Goal: Task Accomplishment & Management: Complete application form

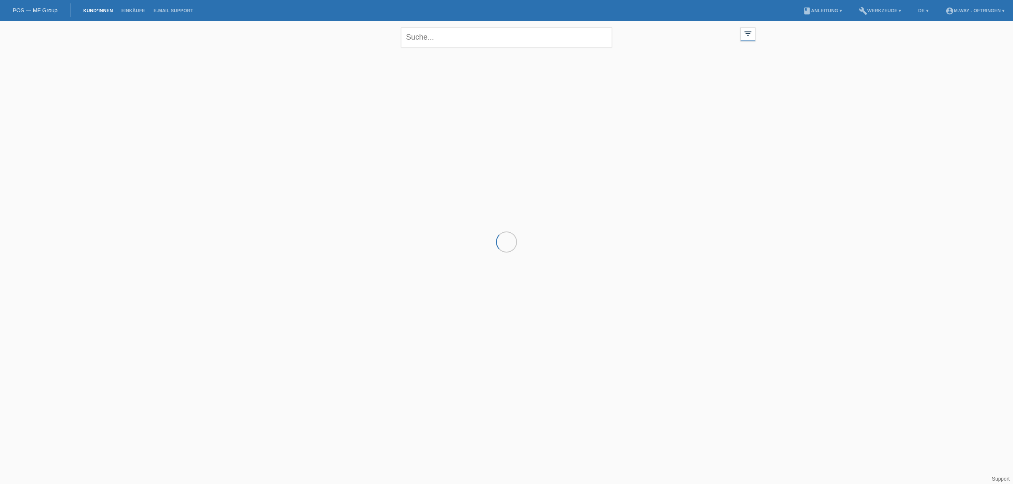
click at [89, 9] on link "Kund*innen" at bounding box center [98, 10] width 38 height 5
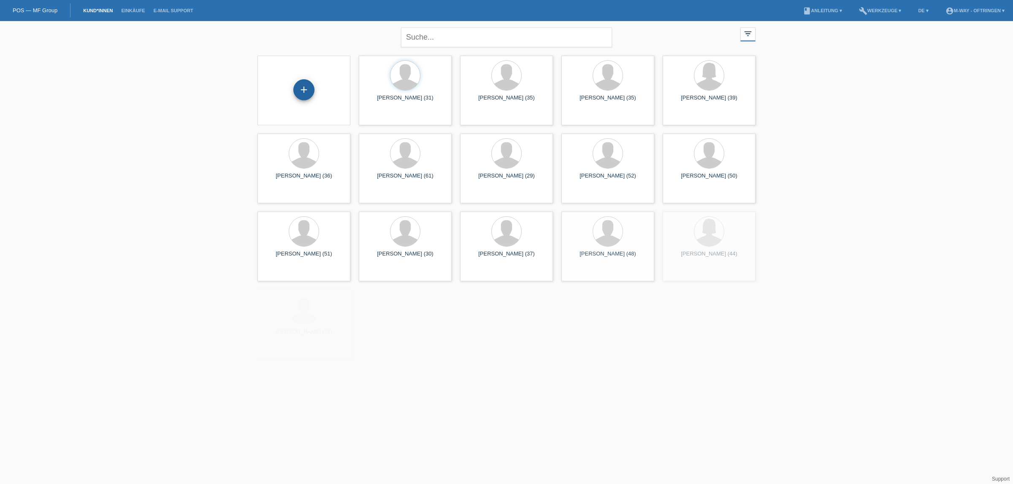
click at [304, 84] on div "+" at bounding box center [303, 89] width 21 height 21
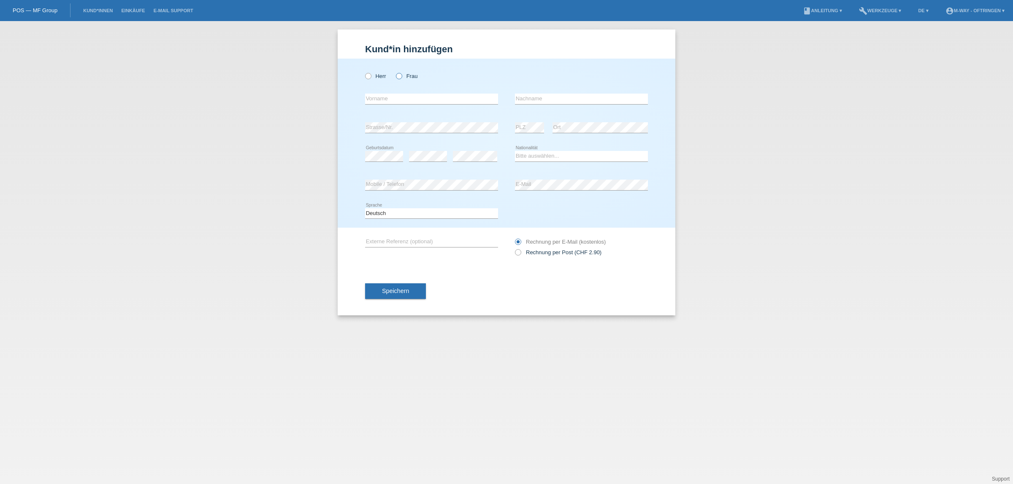
click at [394, 72] on icon at bounding box center [394, 72] width 0 height 0
click at [401, 75] on input "Frau" at bounding box center [398, 75] width 5 height 5
radio input "true"
click at [387, 100] on input "text" at bounding box center [431, 99] width 133 height 11
click at [556, 100] on input "text" at bounding box center [581, 99] width 133 height 11
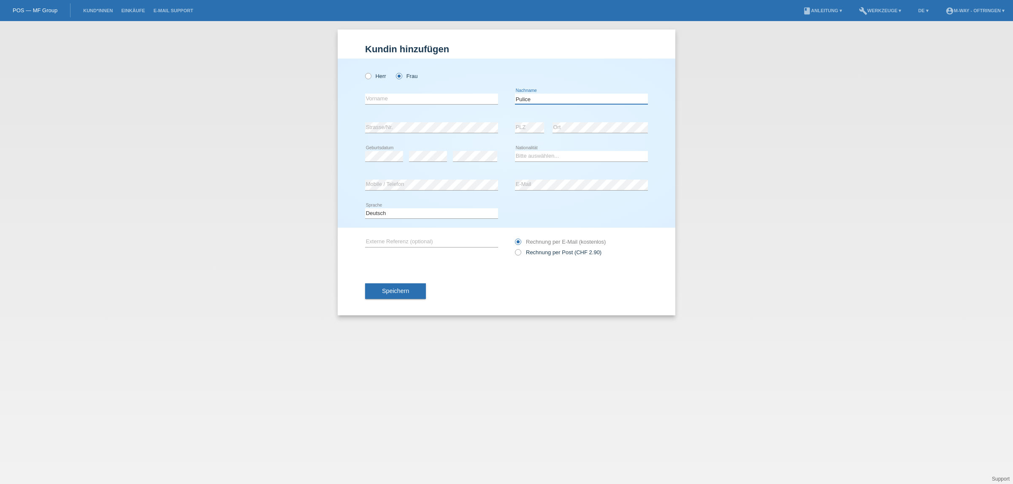
type input "Pulice"
click at [392, 98] on input "text" at bounding box center [431, 99] width 133 height 11
type input "Vincenza"
click at [540, 156] on select "Bitte auswählen... Schweiz Deutschland Liechtenstein Österreich ------------ Af…" at bounding box center [581, 156] width 133 height 10
select select "IT"
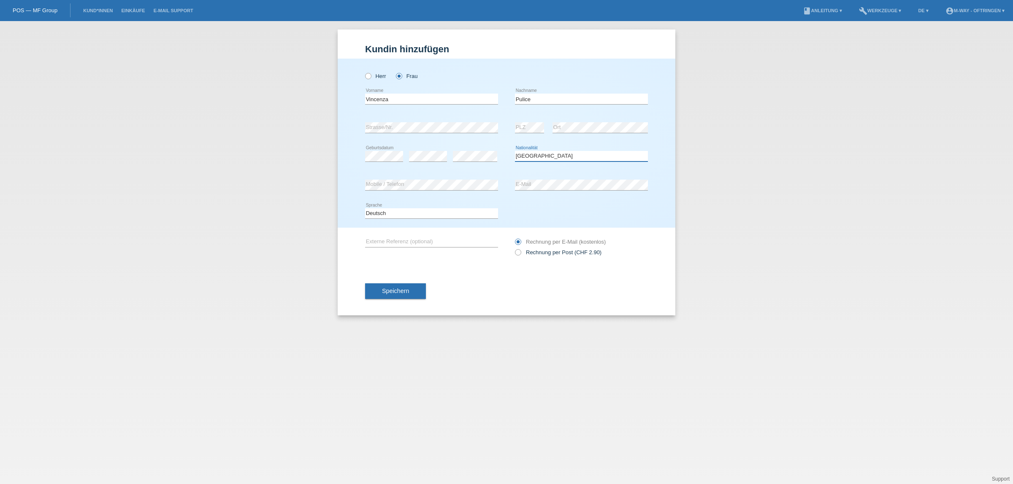
click at [515, 151] on select "Bitte auswählen... Schweiz Deutschland Liechtenstein Österreich ------------ Af…" at bounding box center [581, 156] width 133 height 10
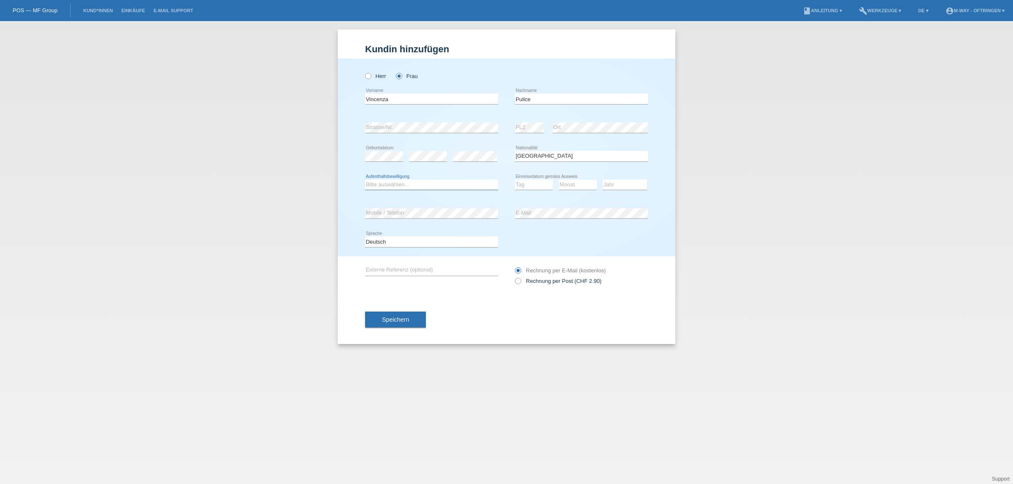
click at [389, 184] on select "Bitte auswählen... C B B - Flüchtlingsstatus Andere" at bounding box center [431, 185] width 133 height 10
select select "C"
click at [365, 180] on select "Bitte auswählen... C B B - Flüchtlingsstatus Andere" at bounding box center [431, 185] width 133 height 10
click at [527, 181] on select "Tag 01 02 03 04 05 06 07 08 09 10 11" at bounding box center [534, 185] width 38 height 10
select select "05"
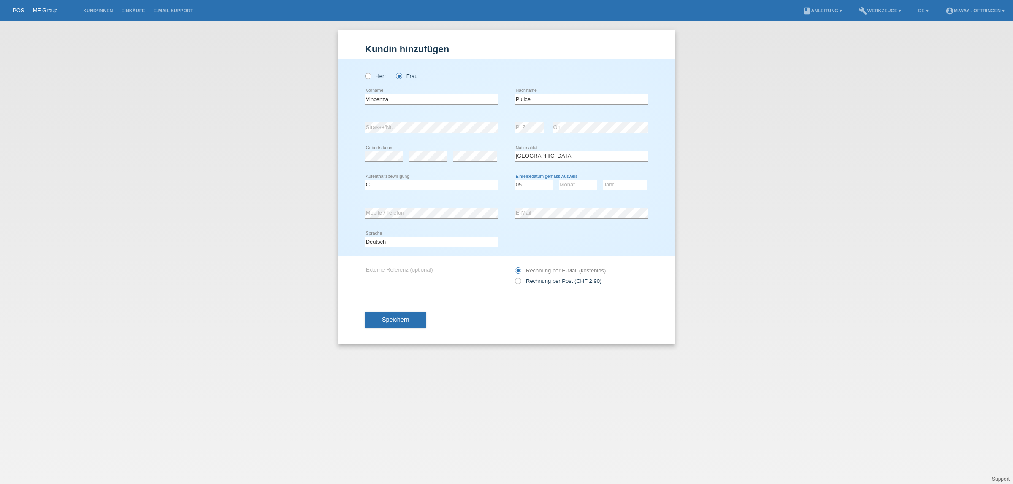
click at [515, 180] on select "Tag 01 02 03 04 05 06 07 08 09 10 11" at bounding box center [534, 185] width 38 height 10
click at [568, 183] on select "Monat 01 02 03 04 05 06 07 08 09 10 11" at bounding box center [578, 185] width 38 height 10
select select "08"
click at [559, 180] on select "Monat 01 02 03 04 05 06 07 08 09 10 11" at bounding box center [578, 185] width 38 height 10
click at [622, 185] on select "Jahr 2025 2024 2023 2022 2021 2020 2019 2018 2017 2016 2015 2014 2013 2012 2011…" at bounding box center [624, 185] width 44 height 10
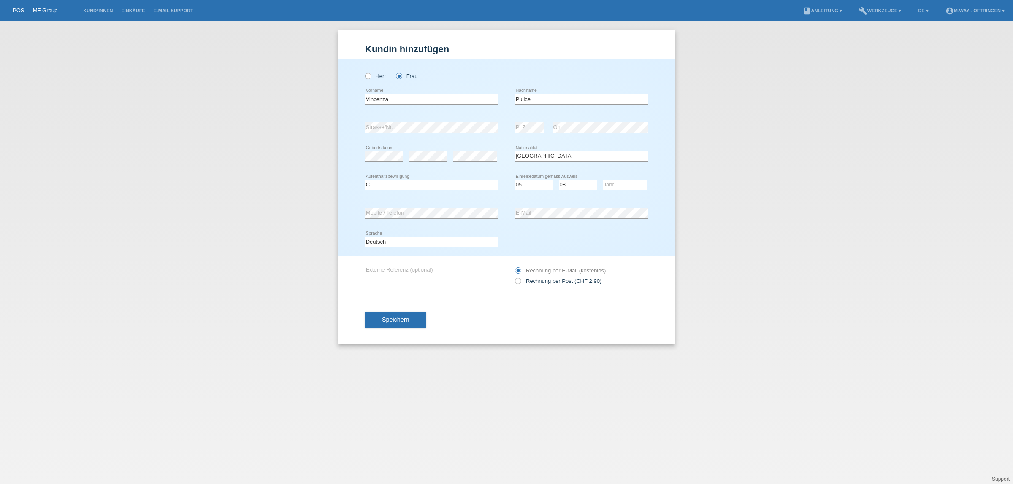
select select "1978"
click at [602, 180] on select "Jahr 2025 2024 2023 2022 2021 2020 2019 2018 2017 2016 2015 2014 2013 2012 2011…" at bounding box center [624, 185] width 44 height 10
click at [397, 319] on span "Speichern" at bounding box center [395, 319] width 27 height 7
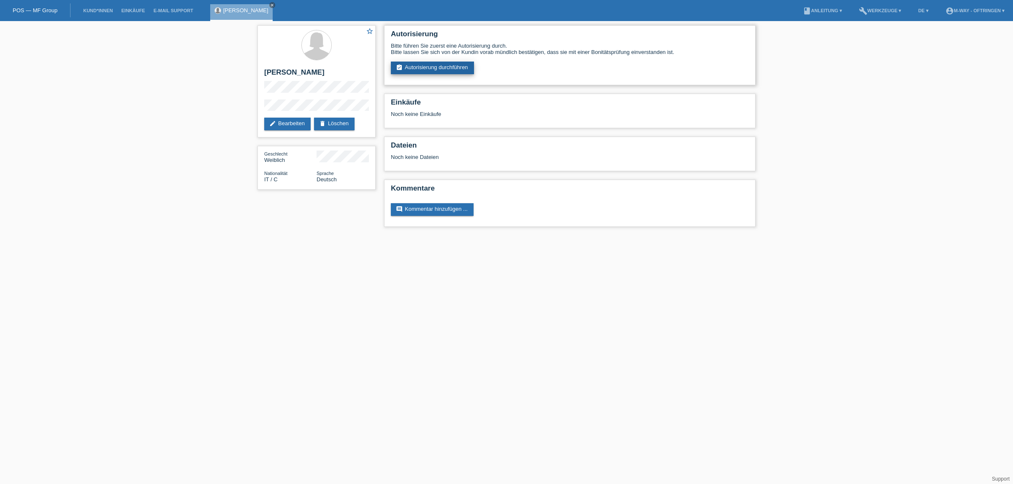
click at [413, 66] on link "assignment_turned_in Autorisierung durchführen" at bounding box center [432, 68] width 83 height 13
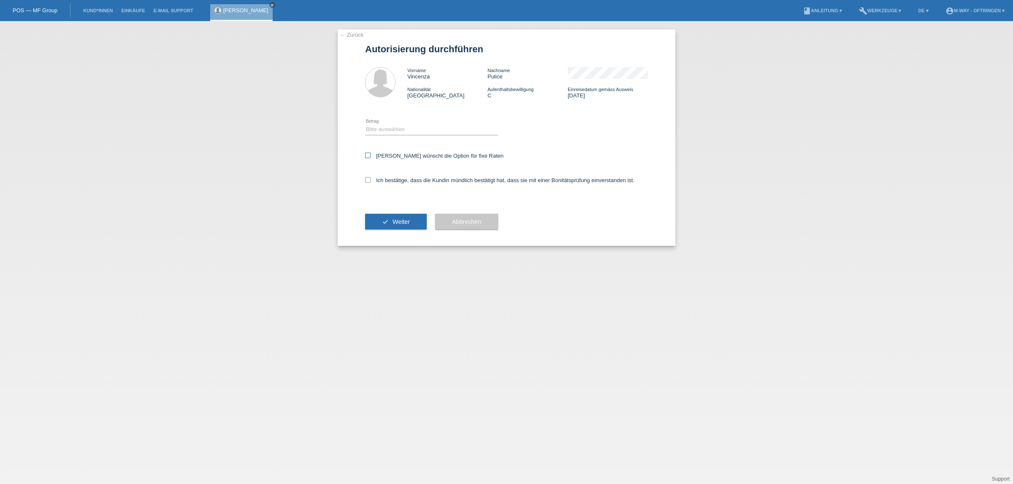
drag, startPoint x: 368, startPoint y: 152, endPoint x: 365, endPoint y: 156, distance: 4.6
click at [368, 153] on icon at bounding box center [367, 155] width 5 height 5
click at [368, 153] on input "[PERSON_NAME] wünscht die Option für fixe Raten" at bounding box center [367, 155] width 5 height 5
checkbox input "true"
click at [370, 181] on icon at bounding box center [367, 179] width 5 height 5
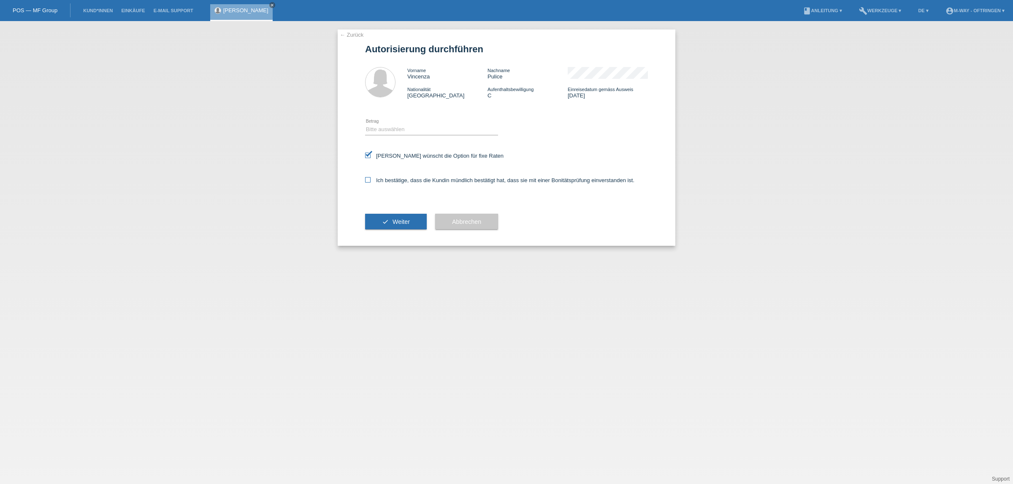
click at [370, 181] on input "Ich bestätige, dass die Kundin mündlich bestätigt hat, dass sie mit einer Bonit…" at bounding box center [367, 179] width 5 height 5
checkbox input "true"
click at [390, 134] on select "Bitte auswählen CHF 1.00 - CHF 499.00 CHF 500.00 - CHF 1'999.00 CHF 2'000.00 - …" at bounding box center [431, 129] width 133 height 10
select select "3"
click at [365, 124] on select "Bitte auswählen CHF 1.00 - CHF 499.00 CHF 500.00 - CHF 1'999.00 CHF 2'000.00 - …" at bounding box center [431, 129] width 133 height 10
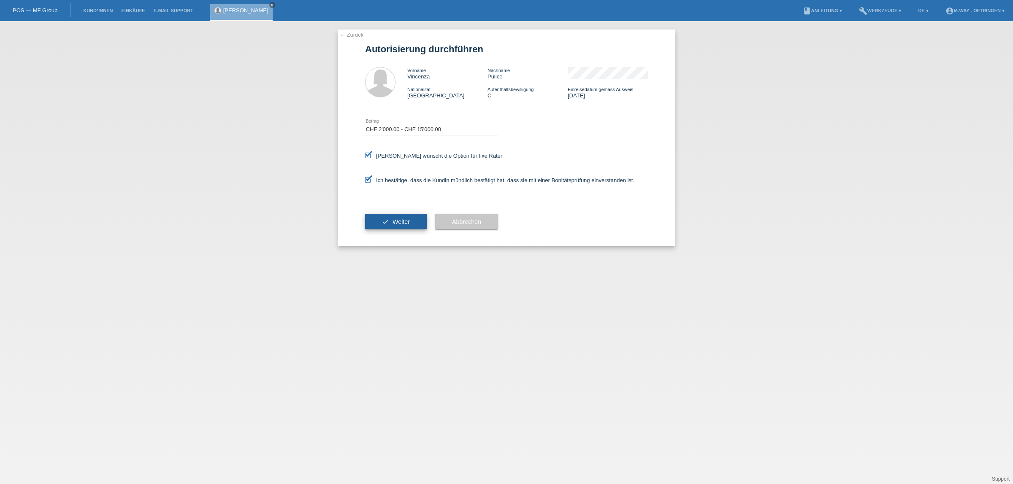
click at [392, 222] on button "check Weiter" at bounding box center [396, 222] width 62 height 16
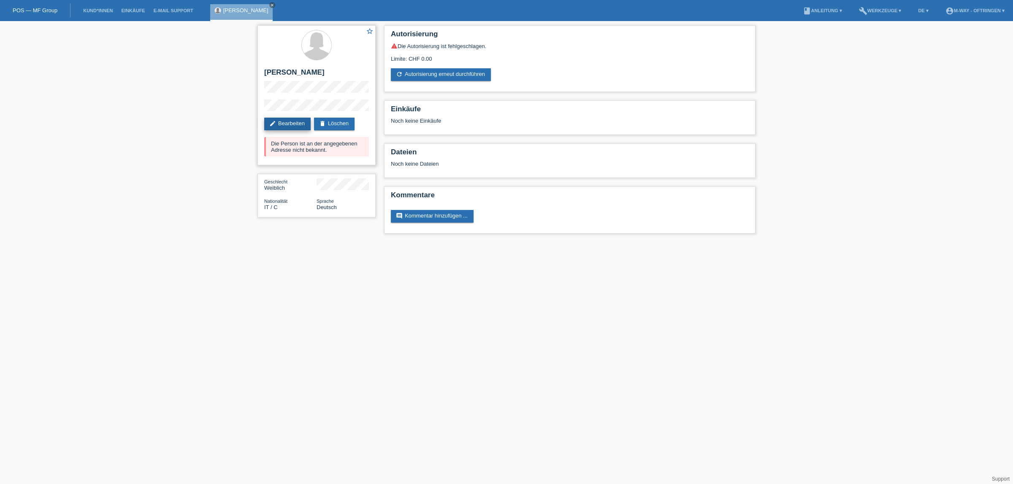
click at [292, 125] on link "edit Bearbeiten" at bounding box center [287, 124] width 46 height 13
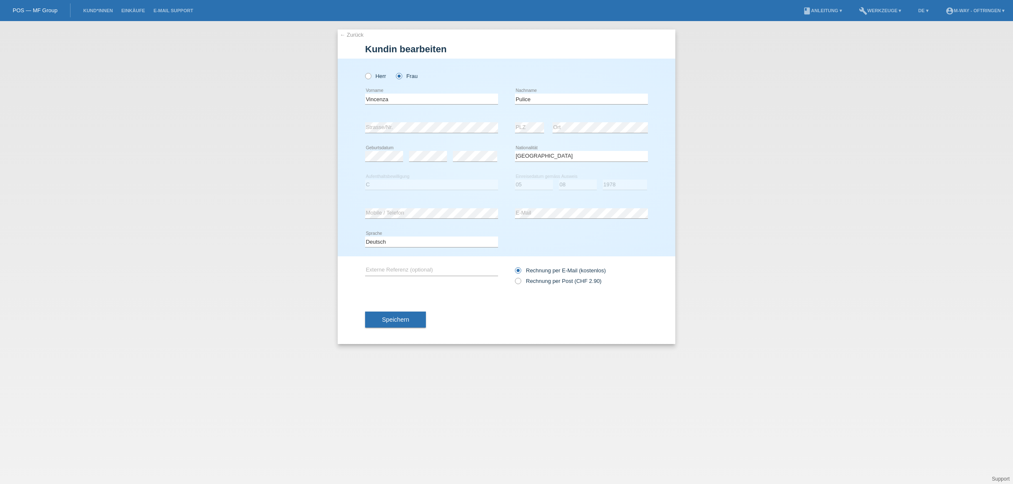
select select "IT"
select select "C"
select select "05"
select select "08"
select select "1978"
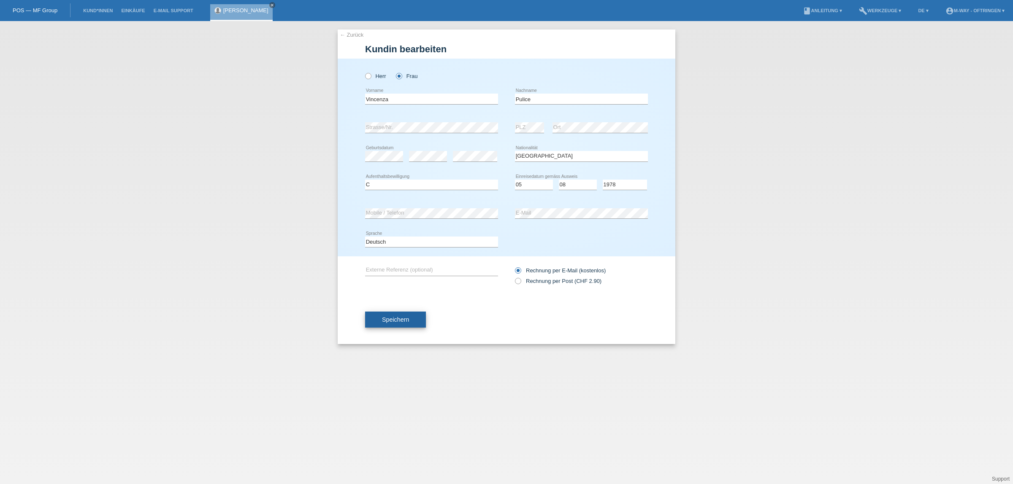
click at [408, 321] on span "Speichern" at bounding box center [395, 319] width 27 height 7
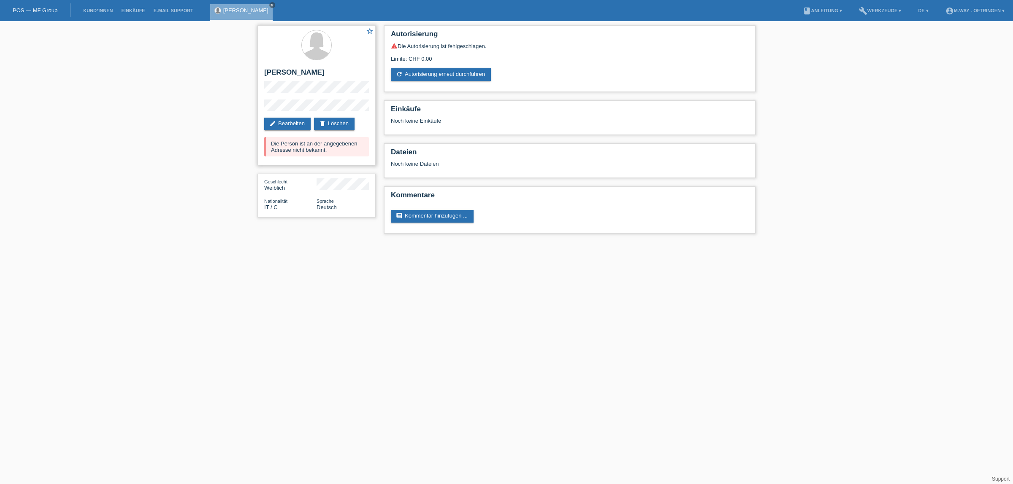
click at [334, 80] on h2 "[PERSON_NAME]" at bounding box center [316, 74] width 105 height 13
click at [287, 122] on link "edit Bearbeiten" at bounding box center [287, 124] width 46 height 13
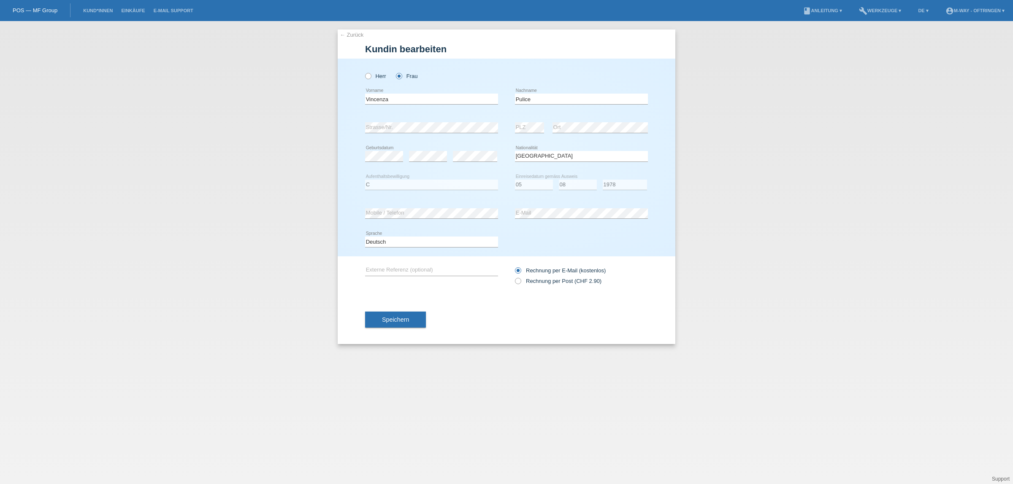
select select "IT"
select select "C"
select select "05"
select select "08"
select select "1978"
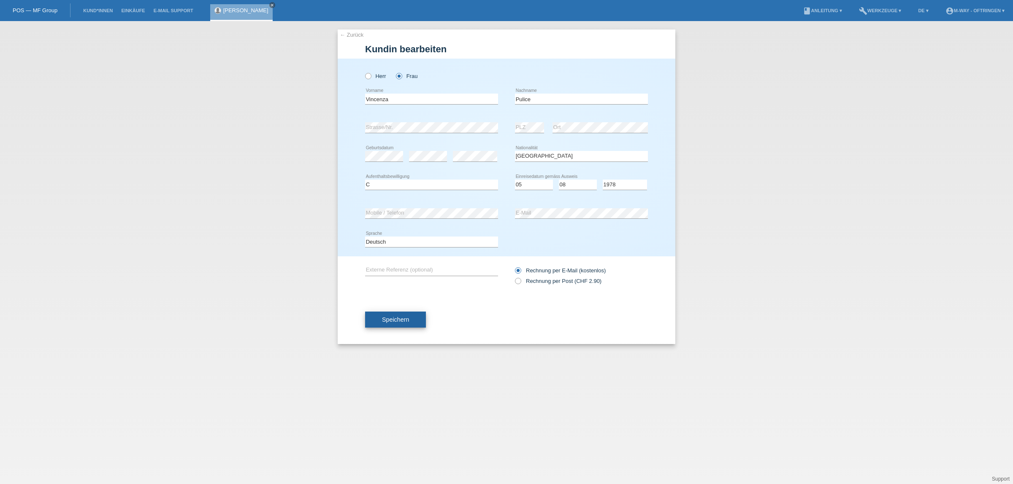
click at [405, 317] on span "Speichern" at bounding box center [395, 319] width 27 height 7
